Goal: Task Accomplishment & Management: Manage account settings

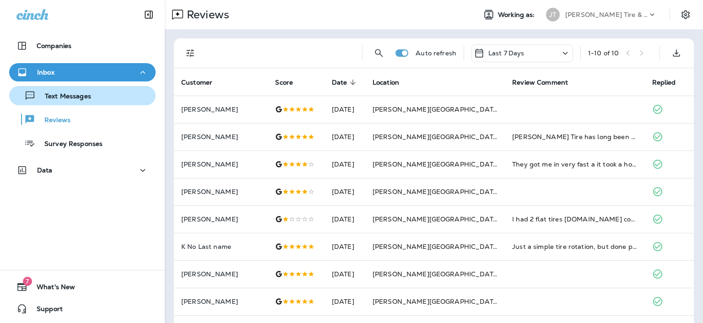
click at [74, 97] on p "Text Messages" at bounding box center [63, 96] width 55 height 9
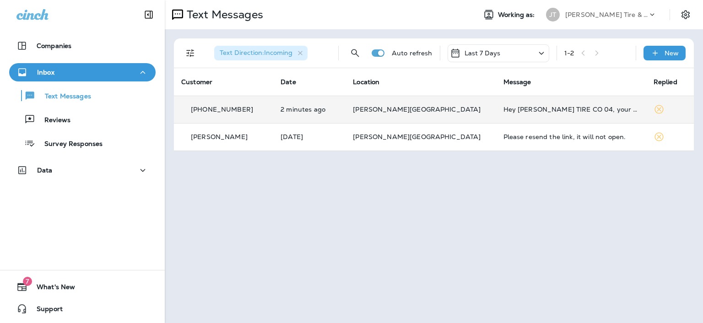
click at [243, 106] on p "[PHONE_NUMBER]" at bounding box center [222, 109] width 62 height 7
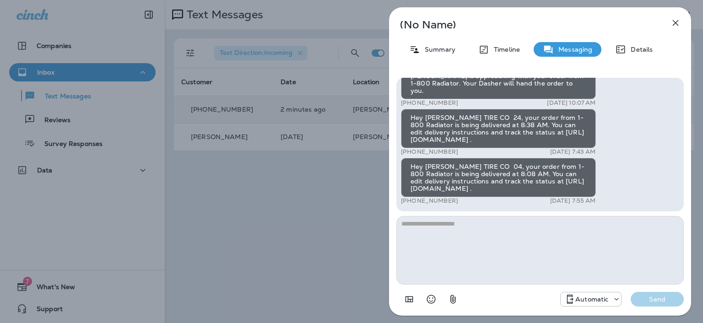
click at [677, 25] on icon "button" at bounding box center [676, 23] width 6 height 6
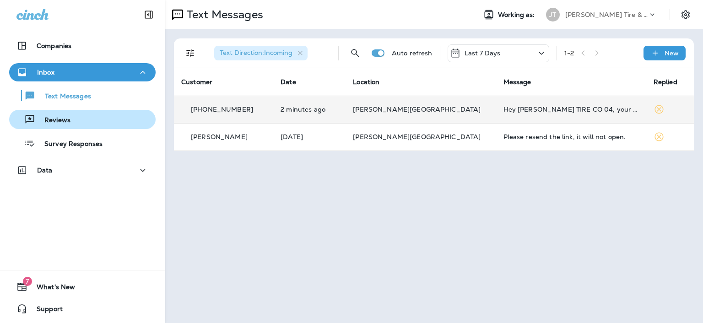
click at [54, 117] on p "Reviews" at bounding box center [52, 120] width 35 height 9
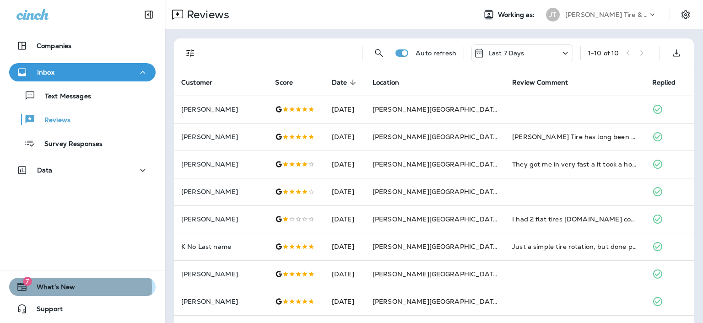
click at [50, 287] on span "What's New" at bounding box center [51, 288] width 48 height 11
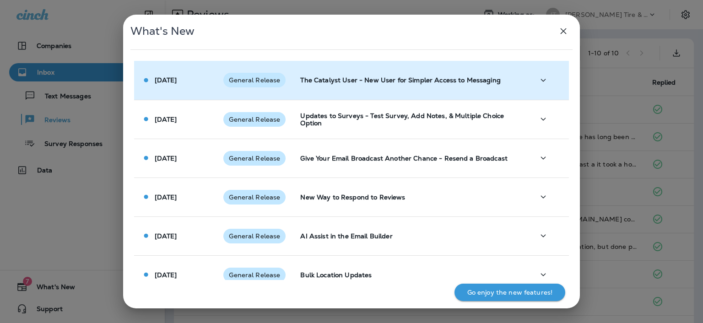
click at [471, 89] on td "The Catalyst User - New User for Simpler Access to Messaging" at bounding box center [410, 80] width 234 height 39
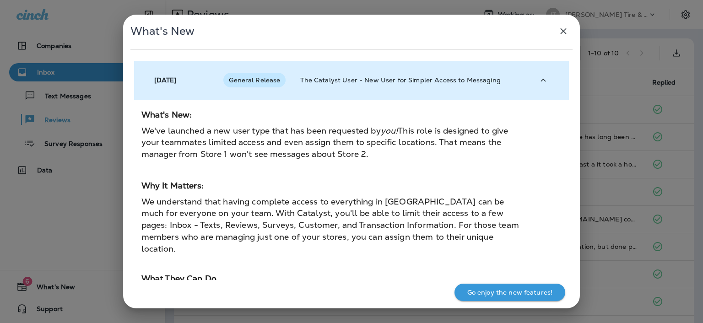
click at [544, 82] on icon "button" at bounding box center [543, 80] width 11 height 11
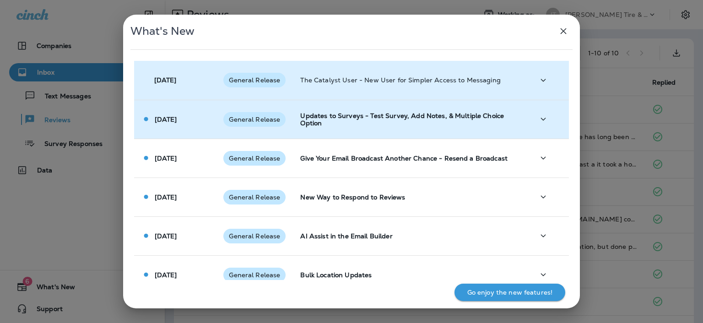
click at [506, 118] on p "Updates to Surveys - Test Survey, Add Notes, & Multiple Choice Option" at bounding box center [409, 119] width 219 height 15
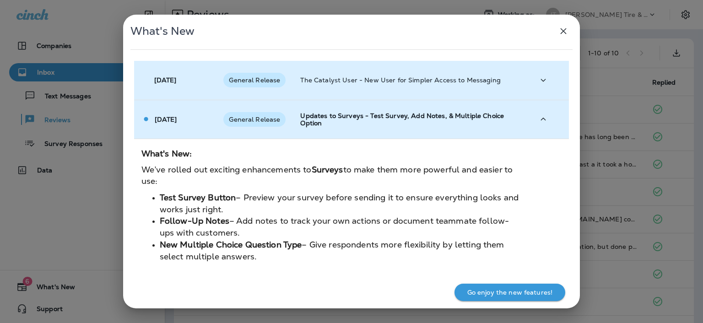
click at [545, 119] on button "button" at bounding box center [543, 119] width 18 height 19
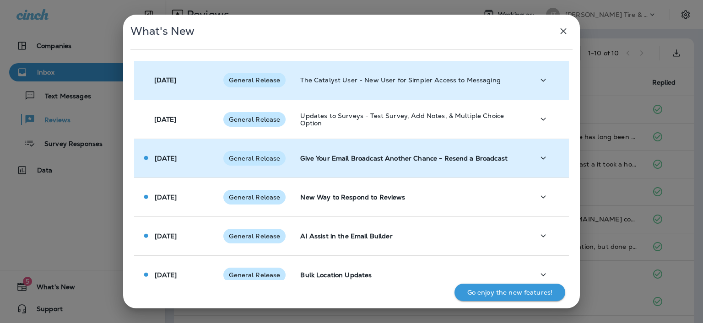
click at [487, 159] on p "Give Your Email Broadcast Another Chance - Resend a Broadcast" at bounding box center [409, 158] width 219 height 7
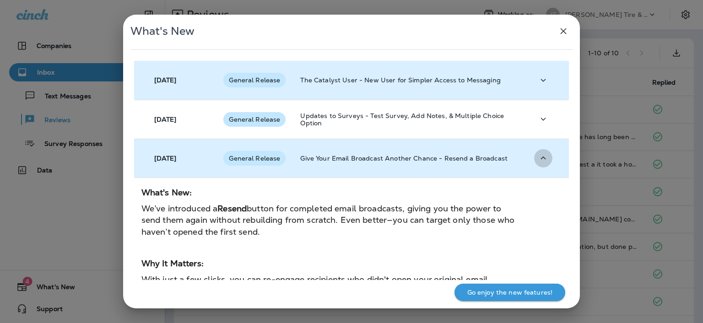
click at [538, 157] on icon "button" at bounding box center [543, 157] width 11 height 11
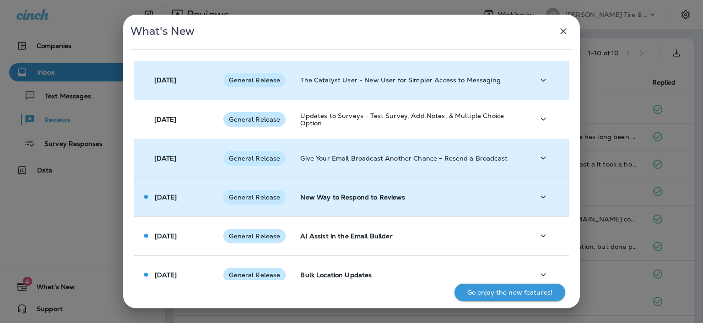
click at [511, 193] on td "New Way to Respond to Reviews" at bounding box center [410, 197] width 234 height 39
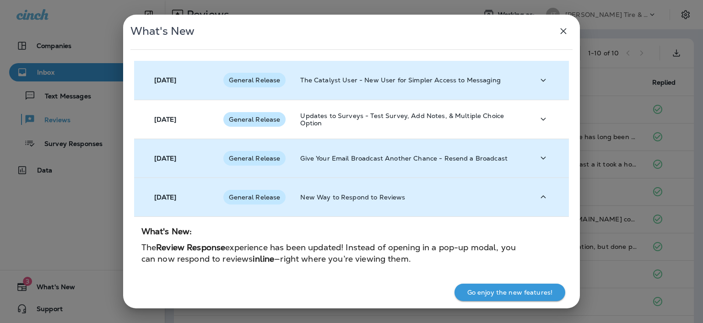
click at [511, 193] on td "New Way to Respond to Reviews" at bounding box center [410, 197] width 234 height 39
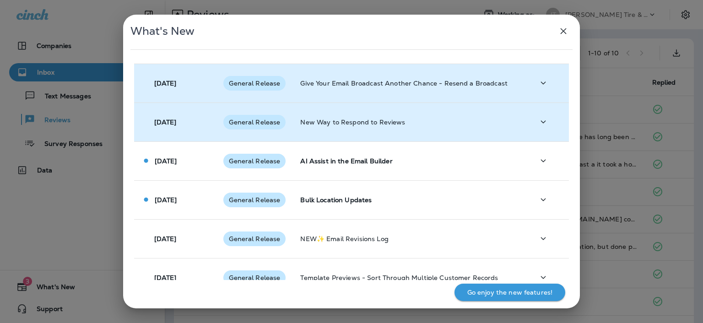
scroll to position [92, 0]
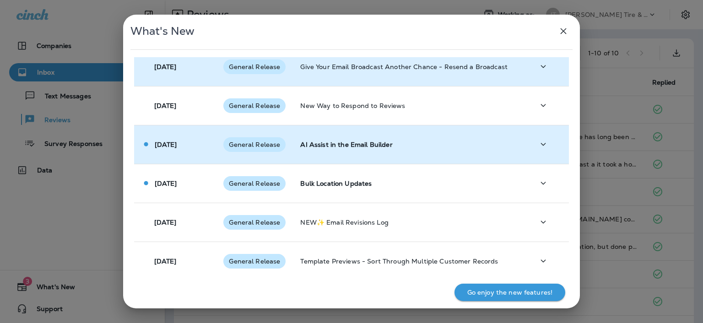
click at [505, 145] on p "AI Assist in the Email Builder" at bounding box center [409, 144] width 219 height 7
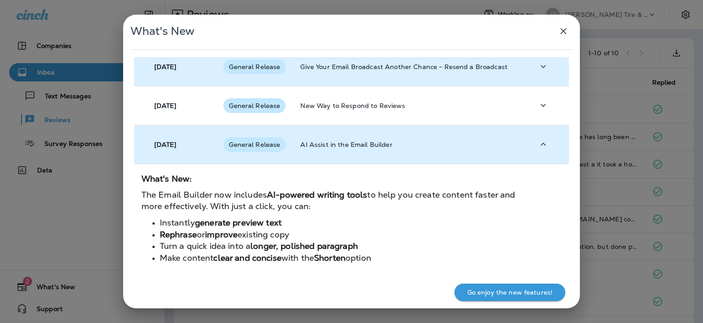
click at [505, 145] on p "AI Assist in the Email Builder" at bounding box center [409, 144] width 219 height 7
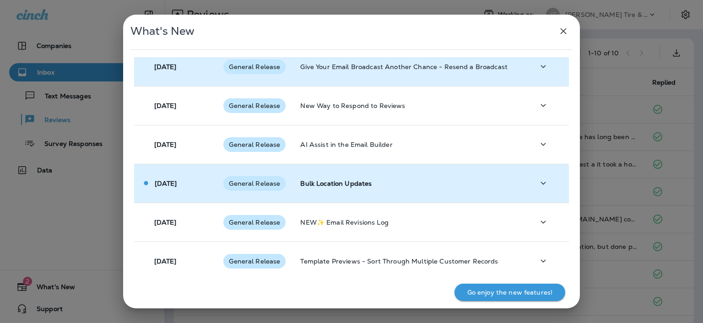
click at [492, 177] on td "Bulk Location Updates" at bounding box center [410, 183] width 234 height 39
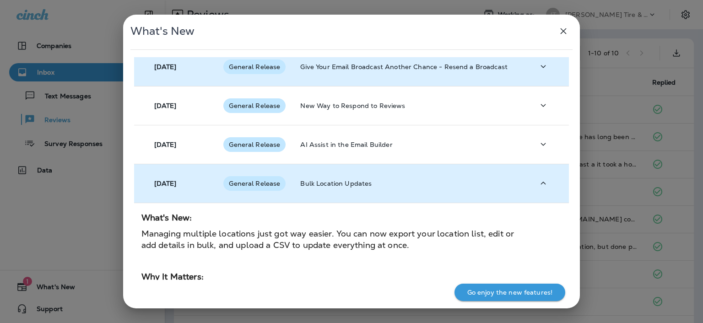
click at [492, 177] on td "Bulk Location Updates" at bounding box center [410, 183] width 234 height 39
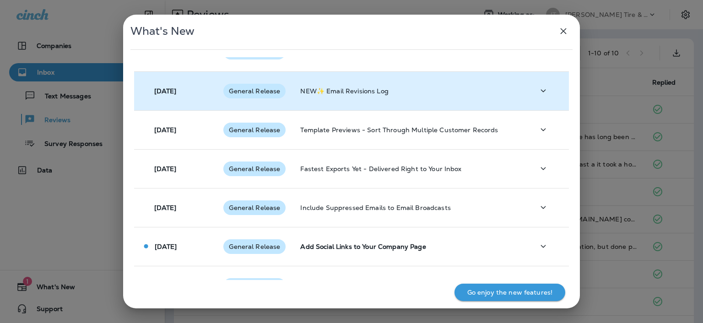
scroll to position [275, 0]
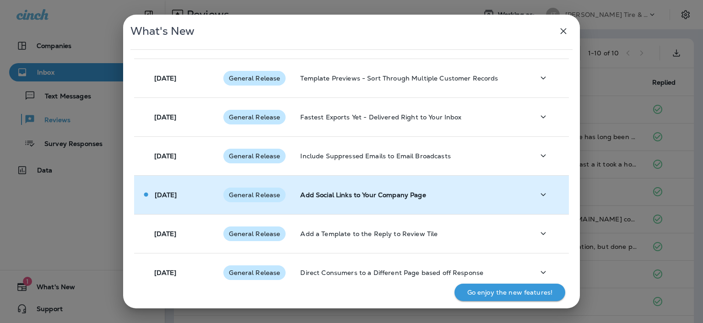
click at [496, 194] on p "Add Social Links to Your Company Page" at bounding box center [409, 194] width 219 height 7
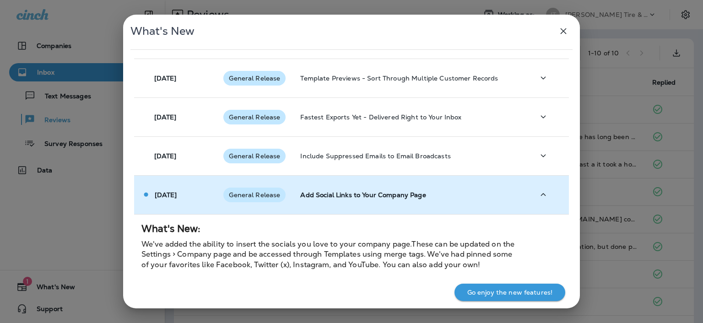
click at [496, 194] on p "Add Social Links to Your Company Page" at bounding box center [409, 194] width 219 height 7
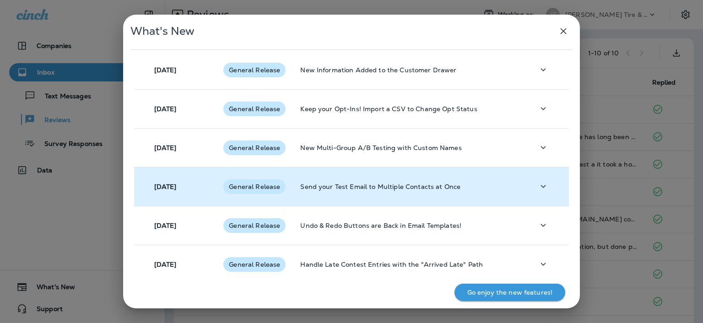
scroll to position [529, 0]
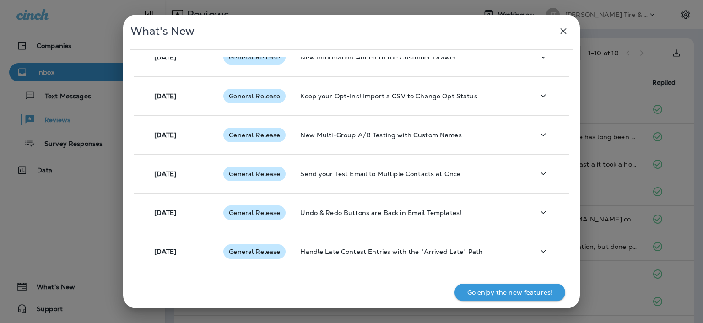
click at [562, 29] on icon "button" at bounding box center [563, 31] width 11 height 11
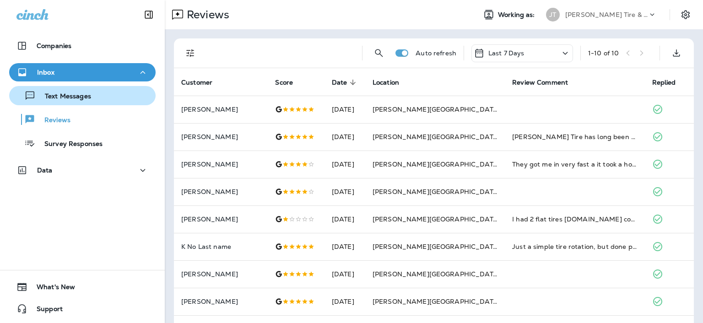
click at [63, 95] on p "Text Messages" at bounding box center [63, 96] width 55 height 9
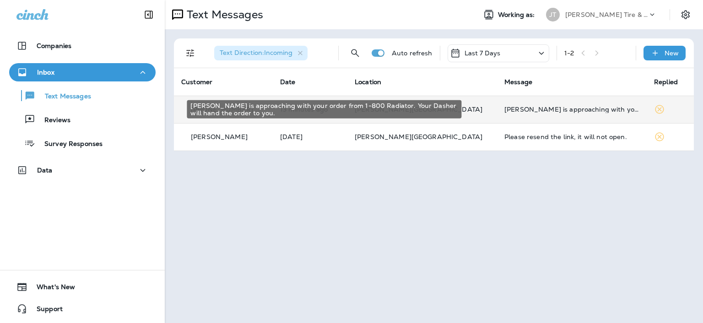
click at [504, 111] on div "[PERSON_NAME] is approaching with your order from 1-800 Radiator. Your Dasher w…" at bounding box center [571, 109] width 135 height 7
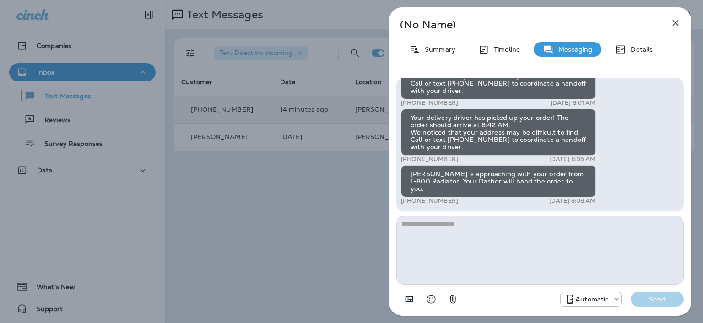
click at [678, 23] on icon "button" at bounding box center [675, 22] width 11 height 11
